Goal: Information Seeking & Learning: Compare options

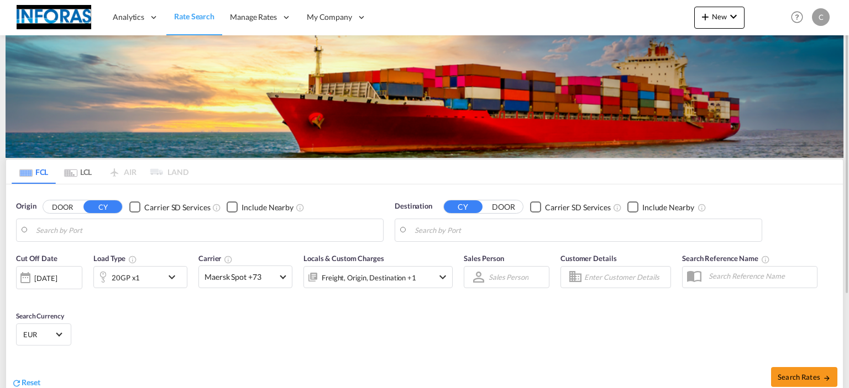
type input "[GEOGRAPHIC_DATA], [GEOGRAPHIC_DATA]"
type input "[GEOGRAPHIC_DATA], ZADUR"
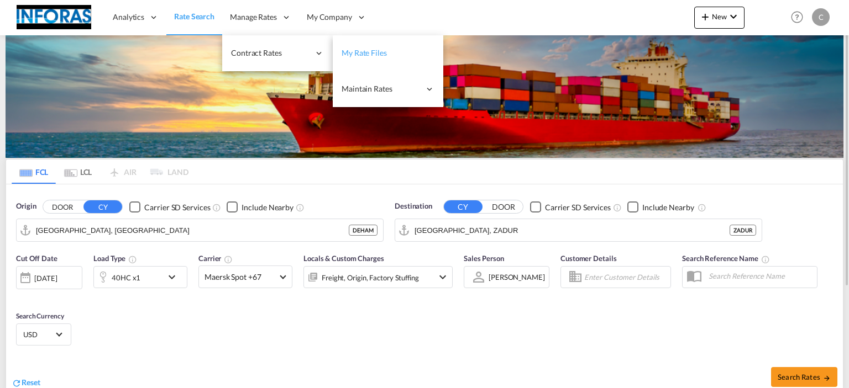
drag, startPoint x: 355, startPoint y: 50, endPoint x: 402, endPoint y: 50, distance: 47.0
click at [356, 50] on span "My Rate Files" at bounding box center [363, 52] width 45 height 9
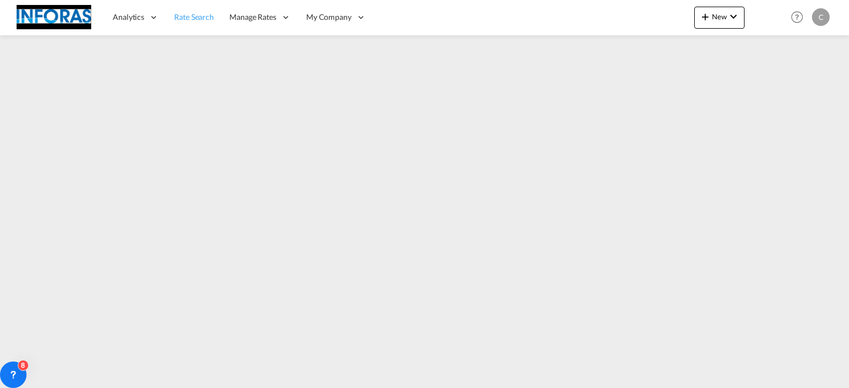
click at [195, 19] on span "Rate Search" at bounding box center [194, 16] width 40 height 9
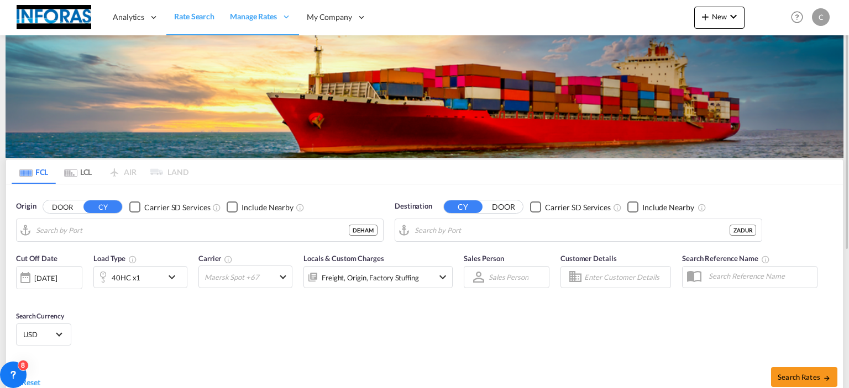
type input "Hamburg, DEHAM"
type input "Durban, ZADUR"
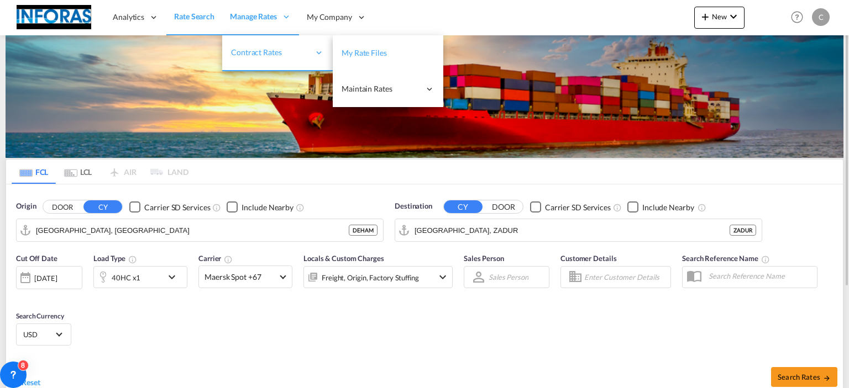
click at [367, 57] on span "My Rate Files" at bounding box center [363, 52] width 45 height 9
